Goal: Share content

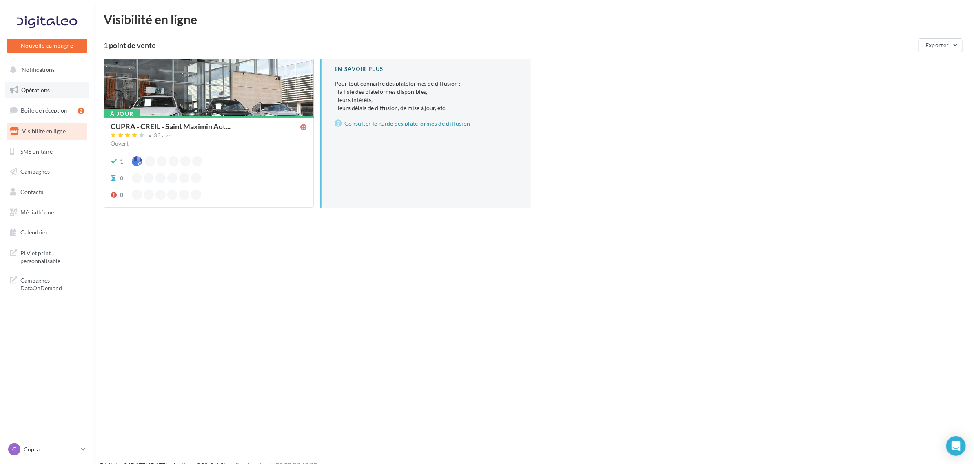
click at [39, 95] on link "Opérations" at bounding box center [47, 90] width 84 height 17
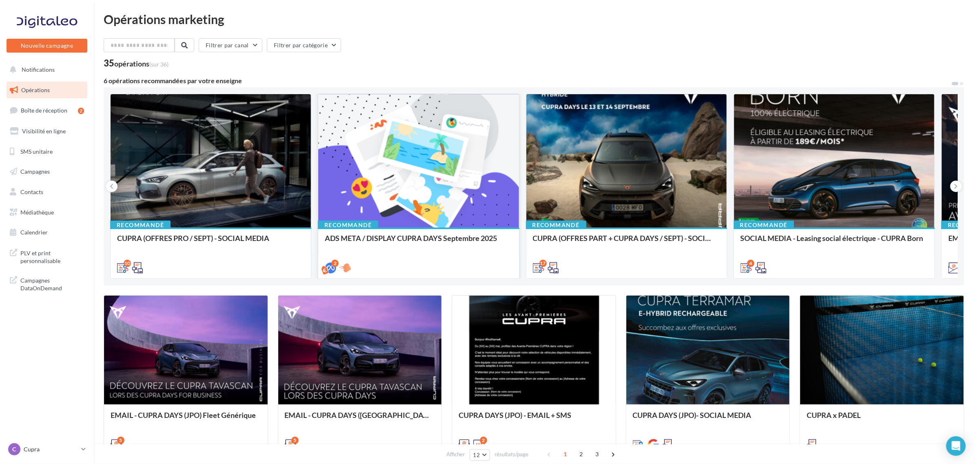
click at [482, 176] on div at bounding box center [418, 161] width 200 height 134
click at [620, 150] on div at bounding box center [626, 161] width 200 height 134
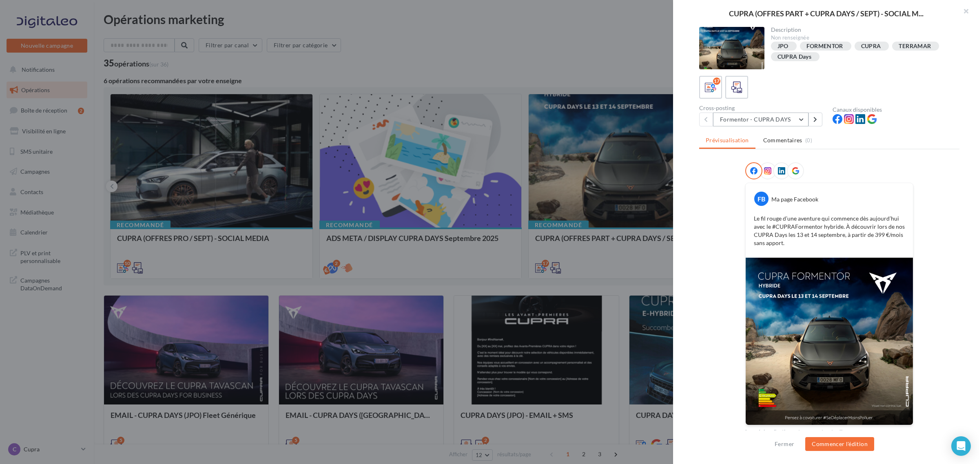
click at [775, 120] on button "Formentor - CUPRA DAYS" at bounding box center [760, 120] width 95 height 14
click at [880, 194] on div "FB Ma page Facebook" at bounding box center [829, 195] width 163 height 21
click at [846, 449] on button "Commencer l'édition" at bounding box center [840, 444] width 69 height 14
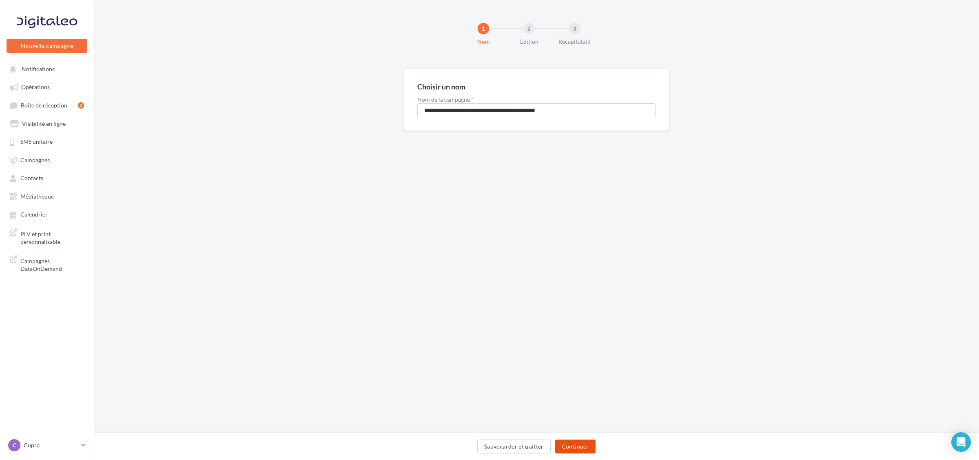
click at [578, 443] on button "Continuer" at bounding box center [575, 446] width 40 height 14
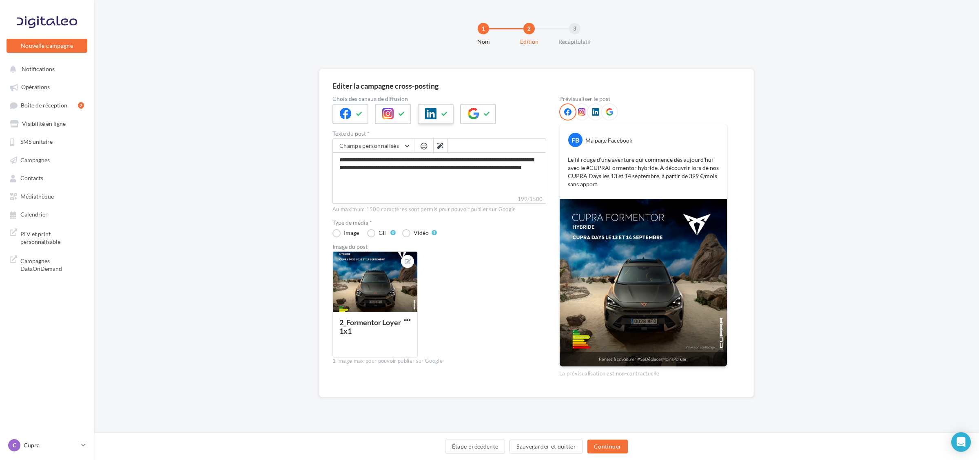
click at [443, 115] on button at bounding box center [445, 114] width 10 height 12
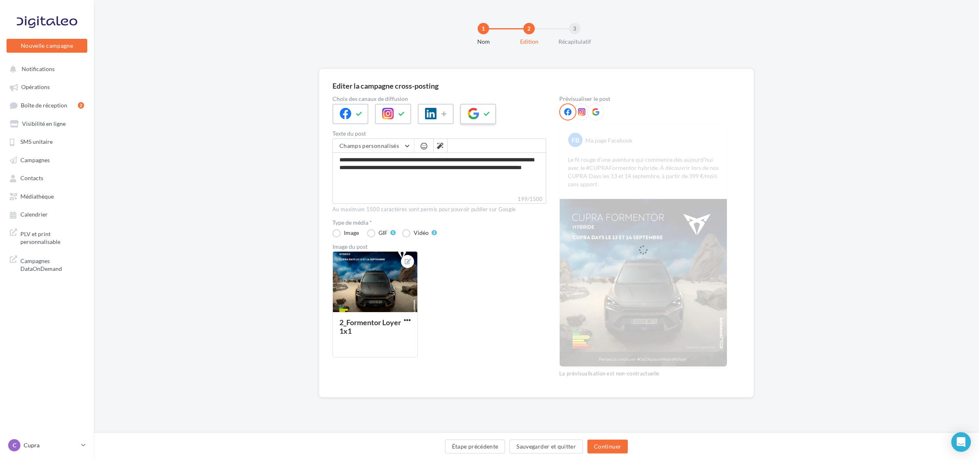
click at [468, 111] on icon at bounding box center [473, 113] width 11 height 11
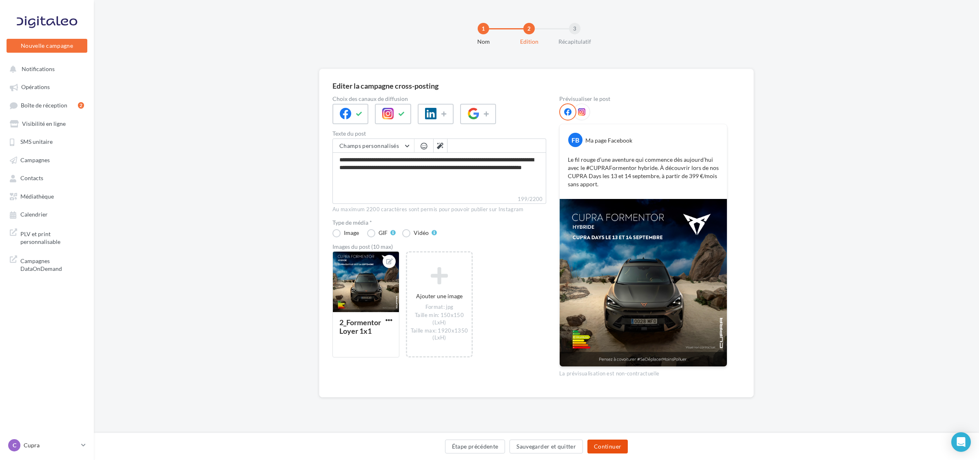
click at [619, 449] on button "Continuer" at bounding box center [608, 446] width 40 height 14
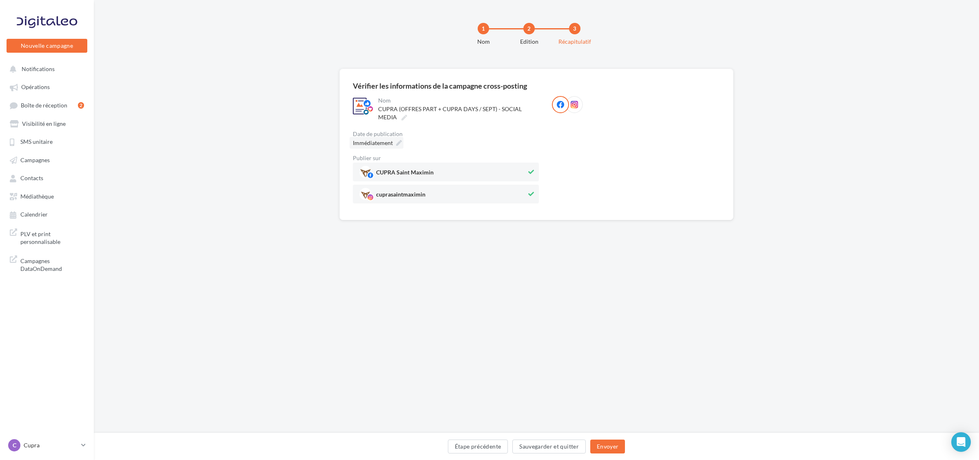
click at [397, 138] on div "Immédiatement" at bounding box center [377, 143] width 54 height 12
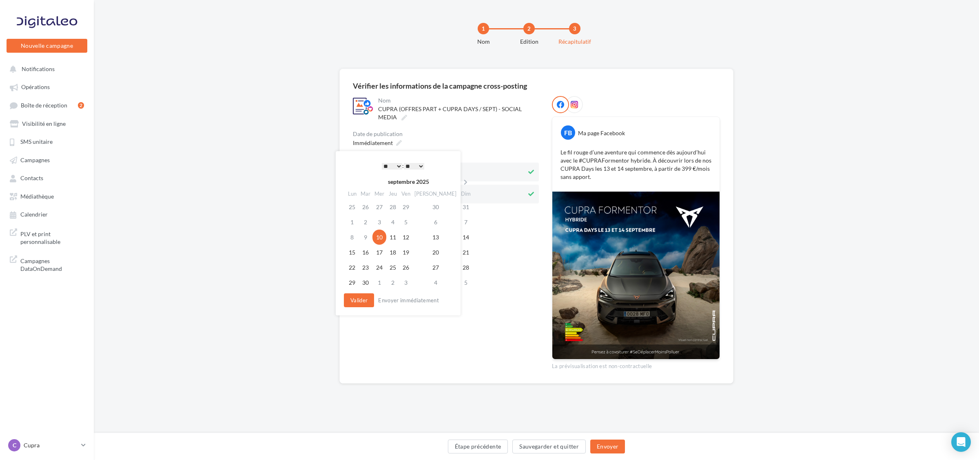
click at [390, 165] on select "* * * * * * * * * * ** ** ** ** ** ** ** ** ** ** ** ** ** **" at bounding box center [392, 166] width 20 height 7
click at [356, 299] on button "Valider" at bounding box center [359, 300] width 30 height 14
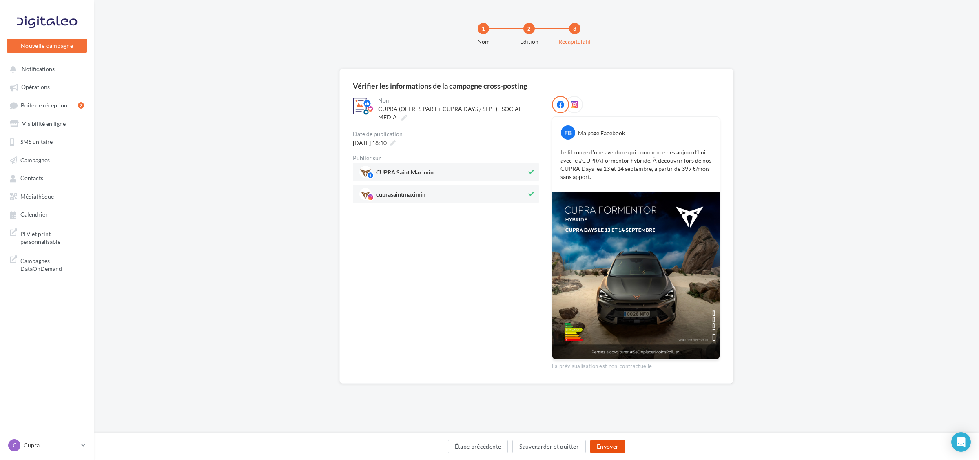
click at [615, 449] on button "Envoyer" at bounding box center [608, 446] width 35 height 14
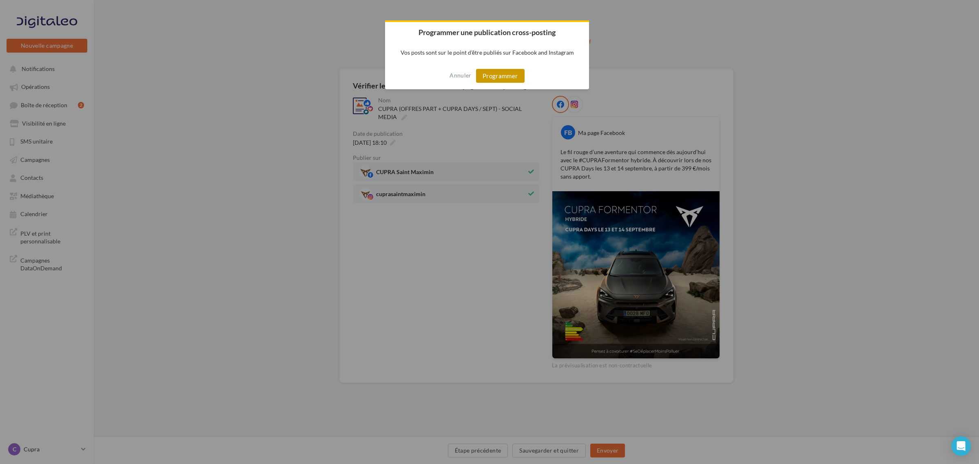
click at [503, 78] on button "Programmer" at bounding box center [500, 76] width 49 height 14
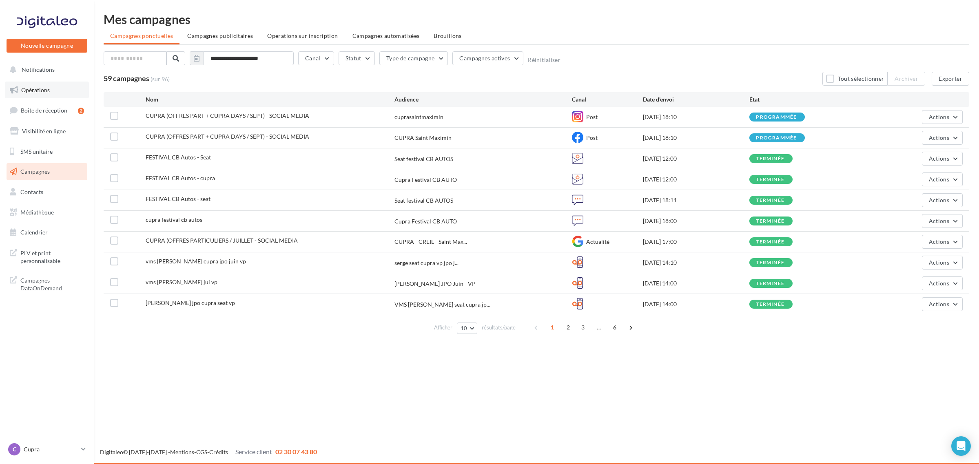
click at [29, 90] on span "Opérations" at bounding box center [35, 90] width 29 height 7
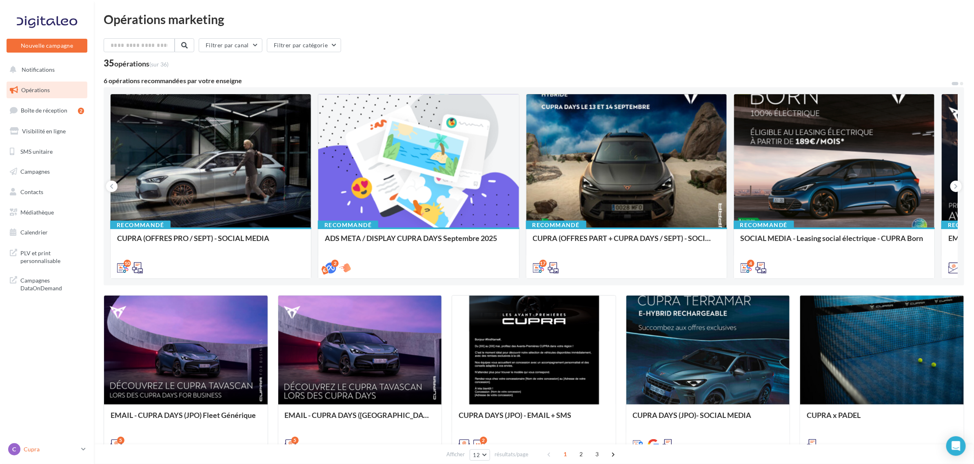
click at [36, 451] on p "Cupra" at bounding box center [51, 450] width 54 height 8
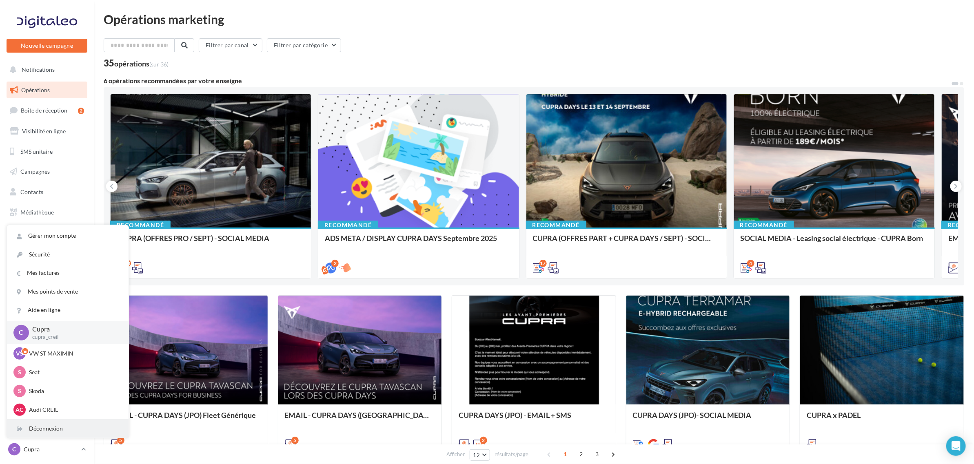
click at [45, 432] on div "Déconnexion" at bounding box center [68, 429] width 122 height 18
